Goal: Task Accomplishment & Management: Manage account settings

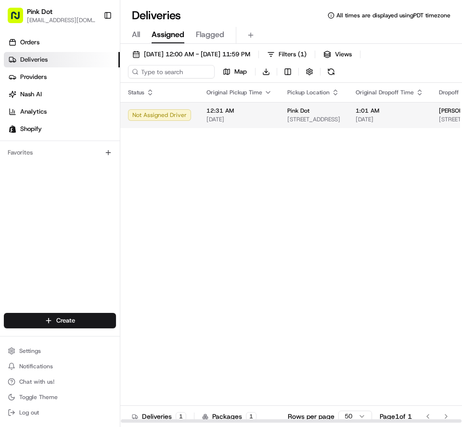
click at [170, 126] on td "Not Assigned Driver" at bounding box center [159, 115] width 78 height 26
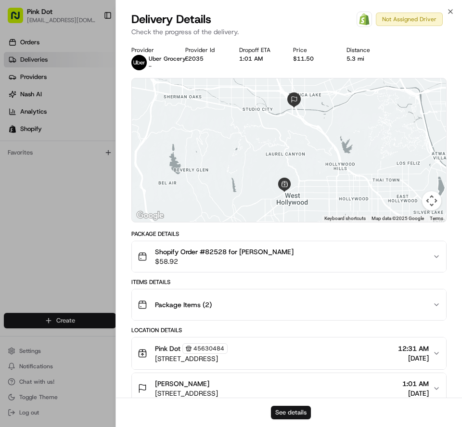
click at [280, 417] on button "See details" at bounding box center [291, 412] width 40 height 13
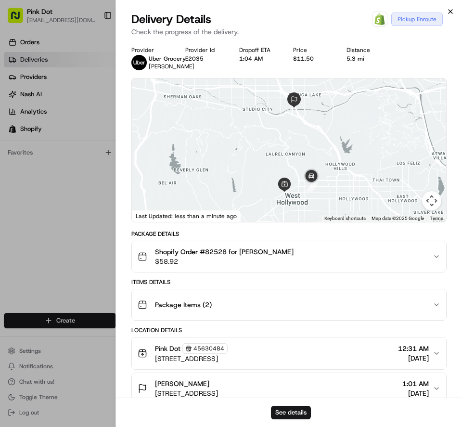
click at [451, 11] on icon "button" at bounding box center [451, 12] width 8 height 8
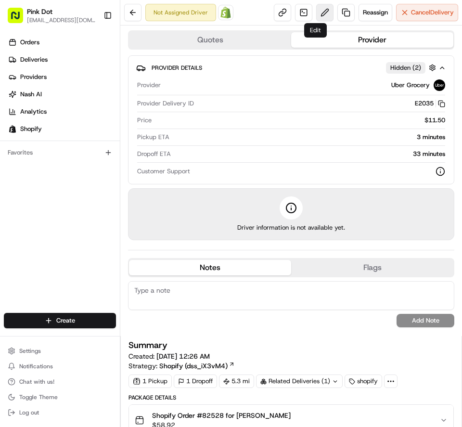
click at [319, 14] on button at bounding box center [324, 12] width 17 height 17
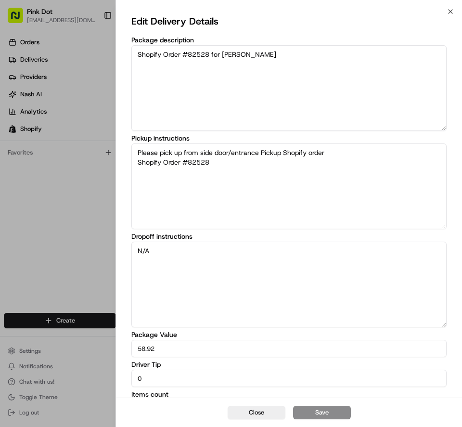
scroll to position [21, 0]
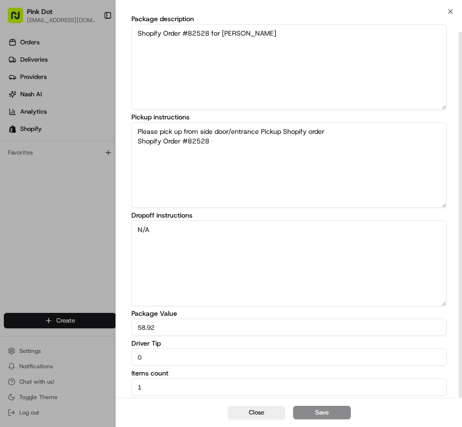
click at [183, 362] on input "0" at bounding box center [288, 356] width 315 height 17
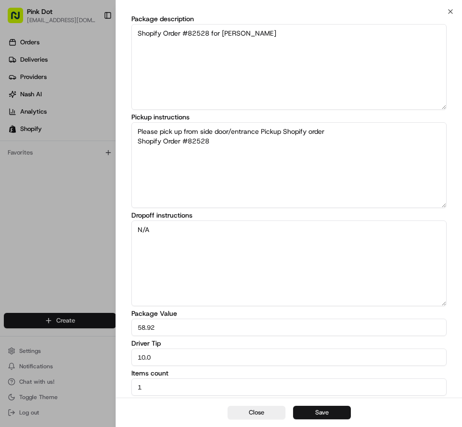
type input "10.0"
click at [334, 413] on button "Save" at bounding box center [322, 412] width 58 height 13
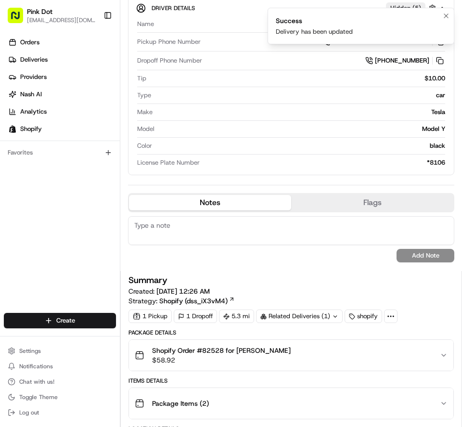
scroll to position [0, 0]
